Goal: Task Accomplishment & Management: Manage account settings

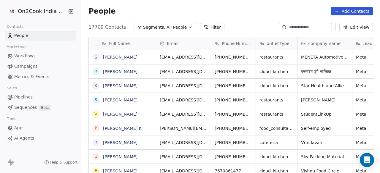
scroll to position [148, 295]
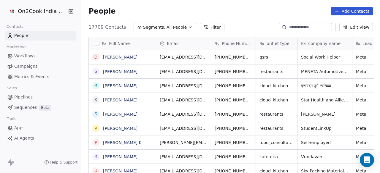
scroll to position [148, 295]
click at [167, 26] on span "All People" at bounding box center [176, 27] width 20 height 6
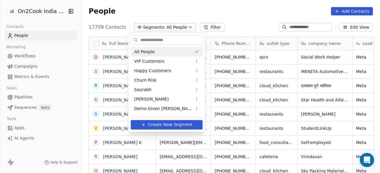
click at [161, 41] on input "text" at bounding box center [170, 40] width 63 height 9
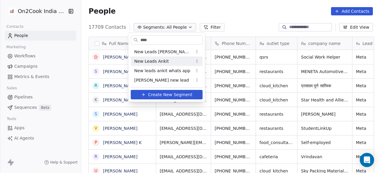
type input "***"
click at [160, 60] on span "New Leads Ankit" at bounding box center [151, 61] width 34 height 6
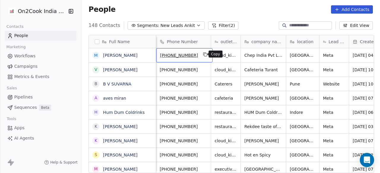
scroll to position [0, 0]
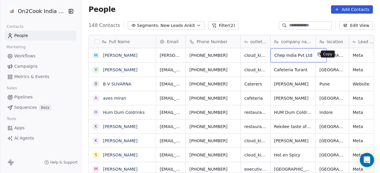
click at [318, 56] on icon "grid" at bounding box center [319, 55] width 3 height 3
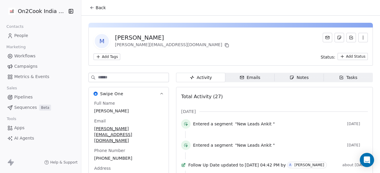
click at [103, 6] on span "Back" at bounding box center [100, 8] width 10 height 6
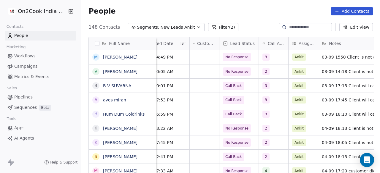
scroll to position [0, 245]
click at [222, 26] on button "Filter (2)" at bounding box center [223, 27] width 31 height 8
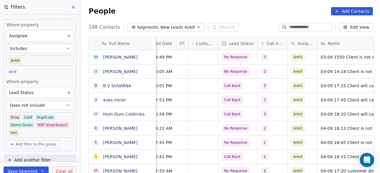
click at [59, 104] on button "Does not include" at bounding box center [39, 105] width 67 height 9
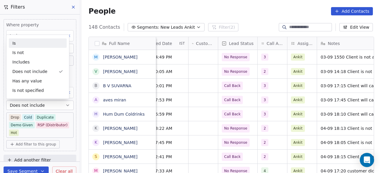
click at [35, 43] on div "Is" at bounding box center [38, 43] width 58 height 9
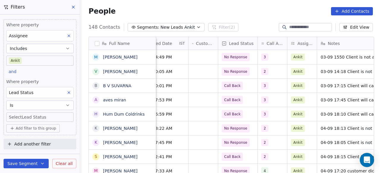
click at [54, 116] on body "On2Cook India Pvt. Ltd. Contacts People Marketing Workflows Campaigns Metrics &…" at bounding box center [190, 86] width 380 height 173
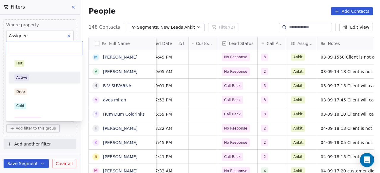
click at [41, 81] on div "Active" at bounding box center [44, 77] width 67 height 9
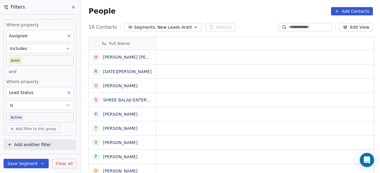
scroll to position [148, 295]
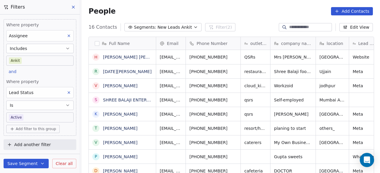
click at [11, 161] on button "Save Segment" at bounding box center [26, 163] width 45 height 9
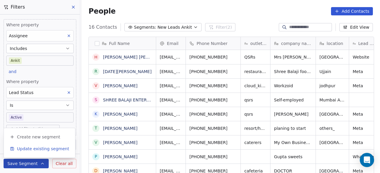
click at [28, 147] on span "Update existing segment" at bounding box center [43, 149] width 52 height 6
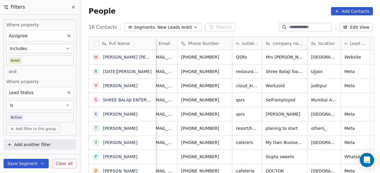
scroll to position [0, 0]
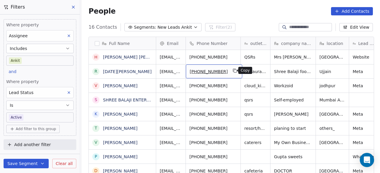
click at [234, 72] on icon "grid" at bounding box center [235, 71] width 5 height 5
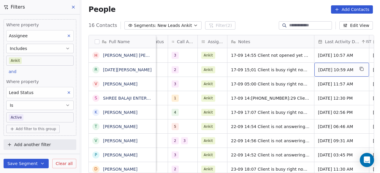
scroll to position [0, 389]
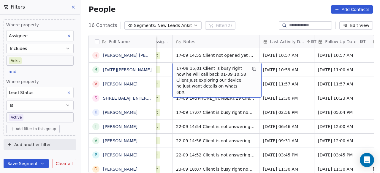
click at [177, 69] on span "17-09 15;01 Client is busy right now he will call back 01-09 10:58 Client Just …" at bounding box center [211, 81] width 71 height 30
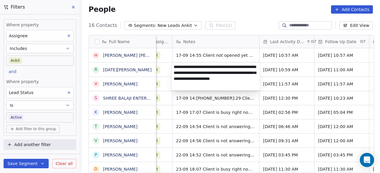
click at [177, 69] on textarea "**********" at bounding box center [215, 77] width 88 height 28
click at [174, 67] on textarea "**********" at bounding box center [215, 77] width 88 height 28
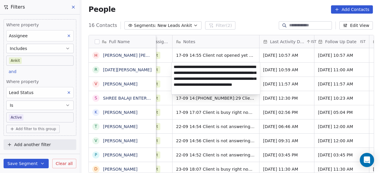
click at [218, 64] on textarea "**********" at bounding box center [215, 79] width 88 height 32
type textarea "**********"
click at [249, 26] on html "On2Cook India Pvt. Ltd. Contacts People Marketing Workflows Campaigns Metrics &…" at bounding box center [190, 86] width 380 height 173
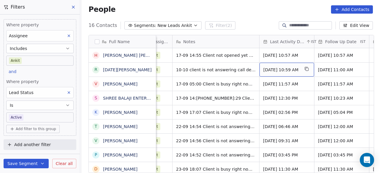
click at [277, 69] on span "Sep 17, 2025 10:59 AM" at bounding box center [281, 70] width 36 height 6
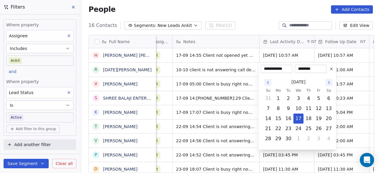
click at [277, 69] on input "**********" at bounding box center [276, 69] width 29 height 6
click at [328, 83] on icon "Go to the Next Month" at bounding box center [328, 83] width 1 height 2
click at [320, 112] on button "10" at bounding box center [317, 108] width 9 height 9
type input "**********"
click at [224, 72] on html "On2Cook India Pvt. Ltd. Contacts People Marketing Workflows Campaigns Metrics &…" at bounding box center [190, 86] width 380 height 173
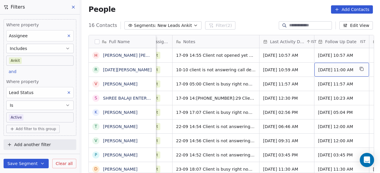
click at [332, 72] on div "Sep 08, 2025 11:00 AM" at bounding box center [341, 70] width 55 height 14
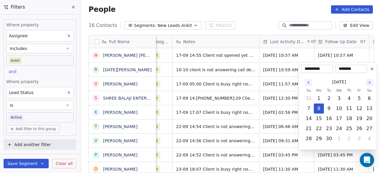
click at [370, 83] on icon "Go to the Next Month" at bounding box center [369, 82] width 5 height 5
click at [359, 119] on button "17" at bounding box center [358, 118] width 9 height 9
type input "**********"
click at [253, 75] on html "On2Cook India Pvt. Ltd. Contacts People Marketing Workflows Campaigns Metrics &…" at bounding box center [190, 86] width 380 height 173
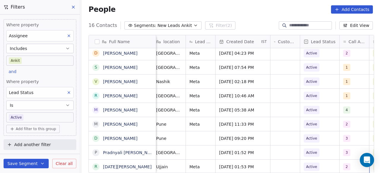
scroll to position [4, 193]
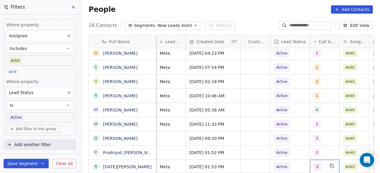
click at [319, 164] on span "2" at bounding box center [316, 167] width 7 height 7
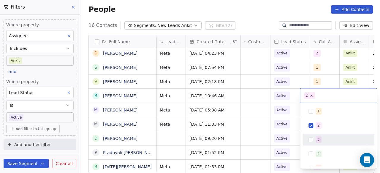
click at [324, 139] on div "3" at bounding box center [341, 140] width 53 height 7
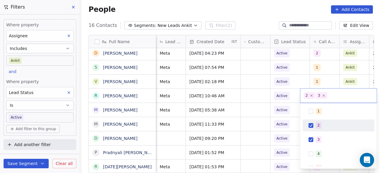
click at [324, 128] on div "2" at bounding box center [341, 125] width 53 height 7
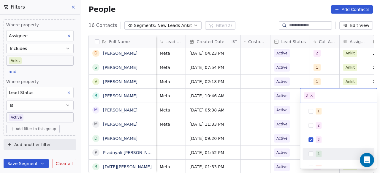
click at [256, 162] on html "On2Cook India Pvt. Ltd. Contacts People Marketing Workflows Campaigns Metrics &…" at bounding box center [190, 86] width 380 height 173
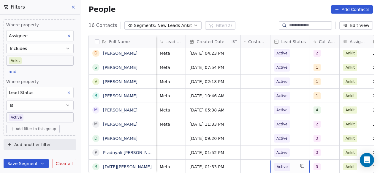
click at [284, 164] on span "Active" at bounding box center [281, 167] width 11 height 6
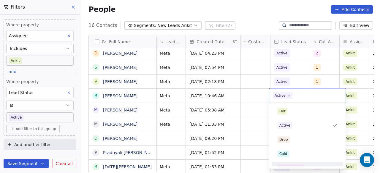
click at [241, 163] on html "On2Cook India Pvt. Ltd. Contacts People Marketing Workflows Campaigns Metrics &…" at bounding box center [190, 86] width 380 height 173
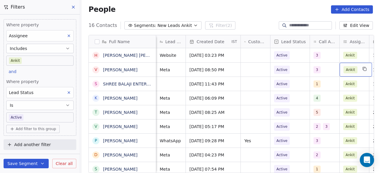
scroll to position [4, 280]
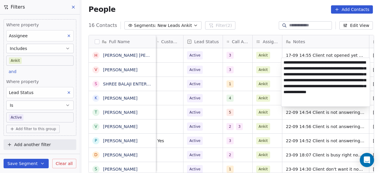
click at [340, 63] on textarea "**********" at bounding box center [325, 82] width 88 height 49
type textarea "**********"
click at [275, 68] on html "On2Cook India Pvt. Ltd. Contacts People Marketing Workflows Campaigns Metrics &…" at bounding box center [190, 86] width 380 height 173
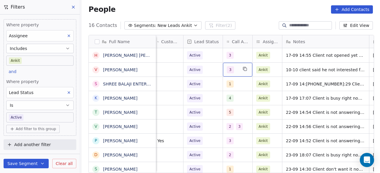
click at [233, 70] on div "3" at bounding box center [237, 70] width 29 height 14
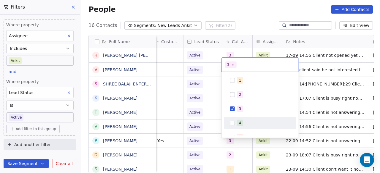
drag, startPoint x: 244, startPoint y: 122, endPoint x: 243, endPoint y: 116, distance: 6.8
click at [244, 123] on div "4" at bounding box center [263, 123] width 53 height 7
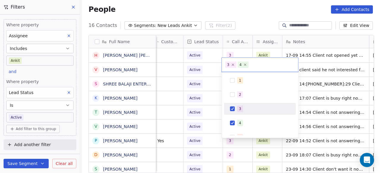
click at [243, 109] on div "3" at bounding box center [263, 109] width 53 height 7
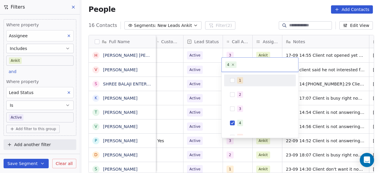
click at [305, 61] on html "On2Cook India Pvt. Ltd. Contacts People Marketing Workflows Campaigns Metrics &…" at bounding box center [190, 86] width 380 height 173
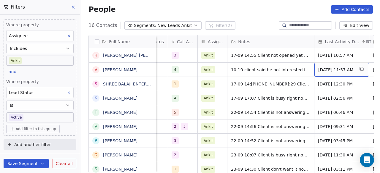
scroll to position [4, 389]
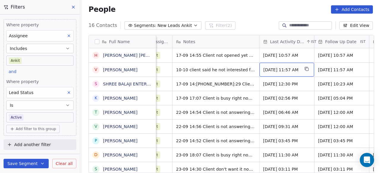
click at [284, 67] on span "Sep 17, 2025 11:57 AM" at bounding box center [281, 70] width 36 height 6
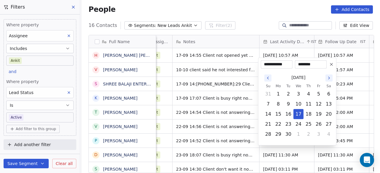
click at [326, 80] on icon "Go to the Next Month" at bounding box center [328, 78] width 5 height 5
click at [319, 105] on button "10" at bounding box center [317, 104] width 9 height 9
type input "**********"
click at [190, 69] on html "On2Cook India Pvt. Ltd. Contacts People Marketing Workflows Campaigns Metrics &…" at bounding box center [190, 86] width 380 height 173
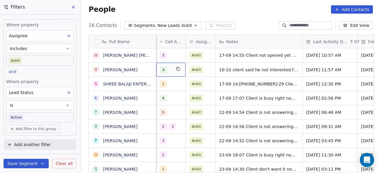
scroll to position [4, 307]
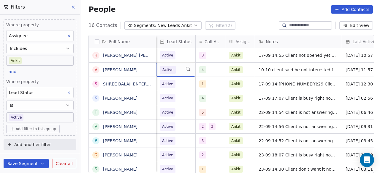
click at [173, 68] on span "Active" at bounding box center [168, 70] width 16 height 8
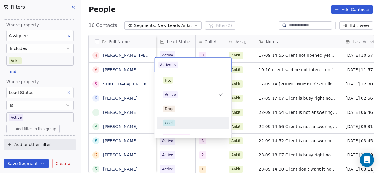
click at [179, 122] on div "Cold" at bounding box center [193, 123] width 60 height 7
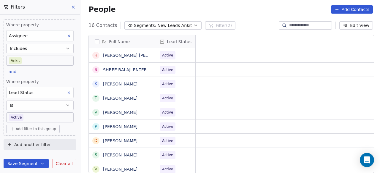
scroll to position [4, 0]
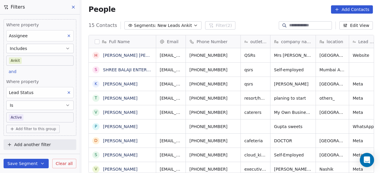
click at [205, 9] on div "People Add Contacts" at bounding box center [230, 9] width 284 height 8
